Goal: Task Accomplishment & Management: Use online tool/utility

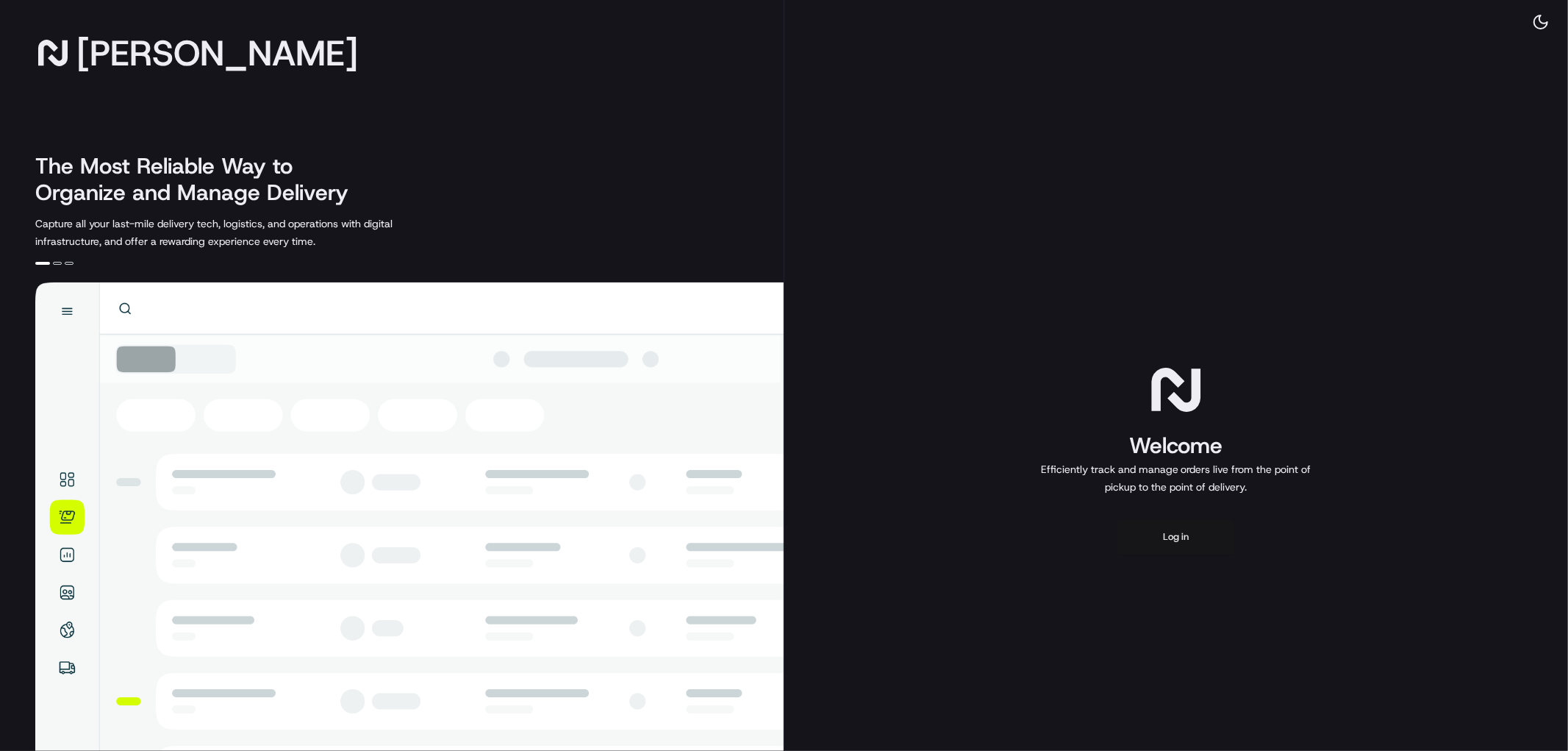
click at [1175, 520] on button "Log in" at bounding box center [1176, 536] width 118 height 35
